Goal: Contribute content

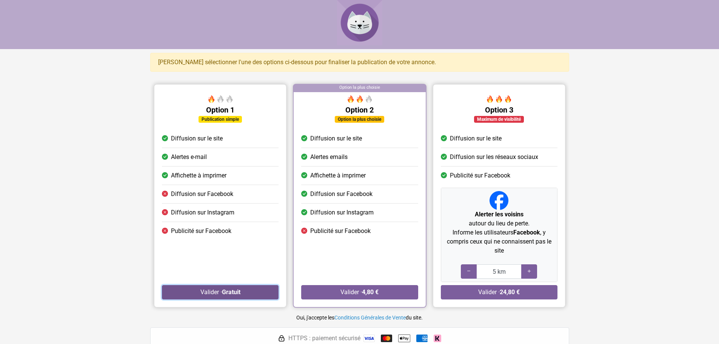
click at [199, 291] on button "Valider · Gratuit" at bounding box center [220, 292] width 117 height 14
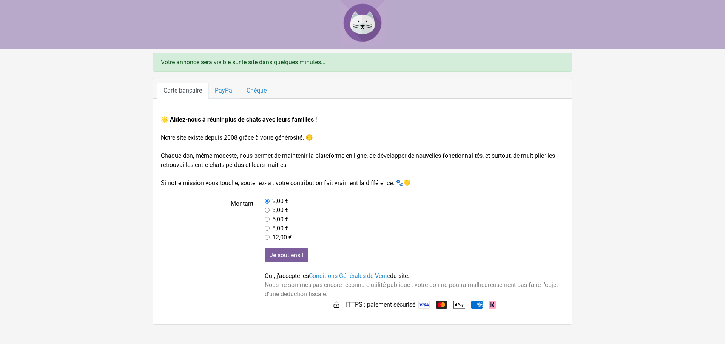
click at [223, 92] on link "PayPal" at bounding box center [224, 91] width 32 height 16
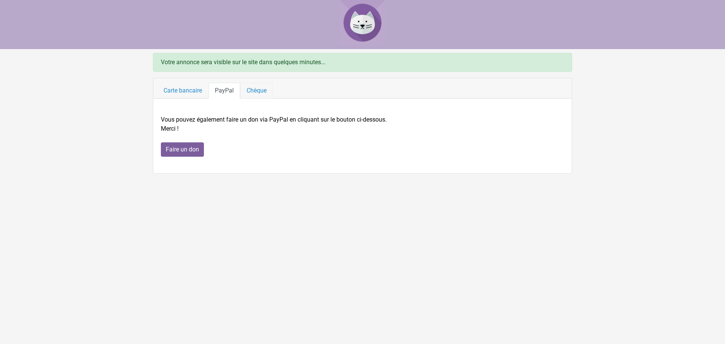
click at [264, 88] on link "Chèque" at bounding box center [256, 91] width 33 height 16
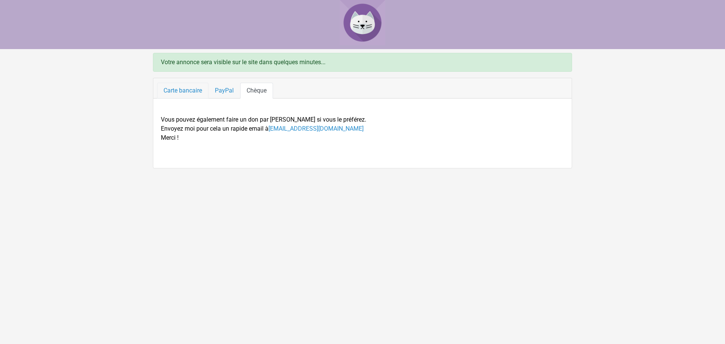
click at [177, 84] on link "Carte bancaire" at bounding box center [182, 91] width 51 height 16
